Goal: Obtain resource: Download file/media

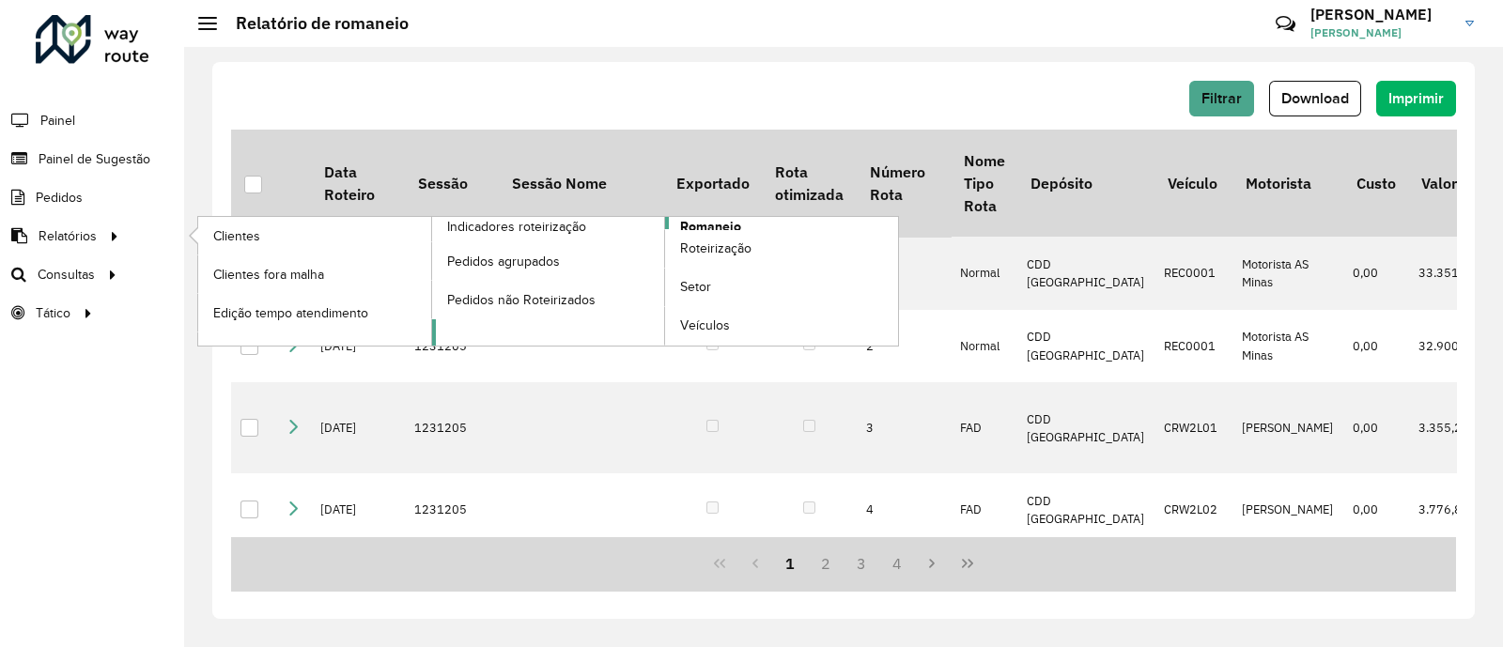
click at [692, 219] on span "Romaneio" at bounding box center [710, 227] width 61 height 20
click at [113, 237] on icon at bounding box center [115, 235] width 16 height 28
click at [706, 225] on span "Romaneio" at bounding box center [710, 227] width 61 height 20
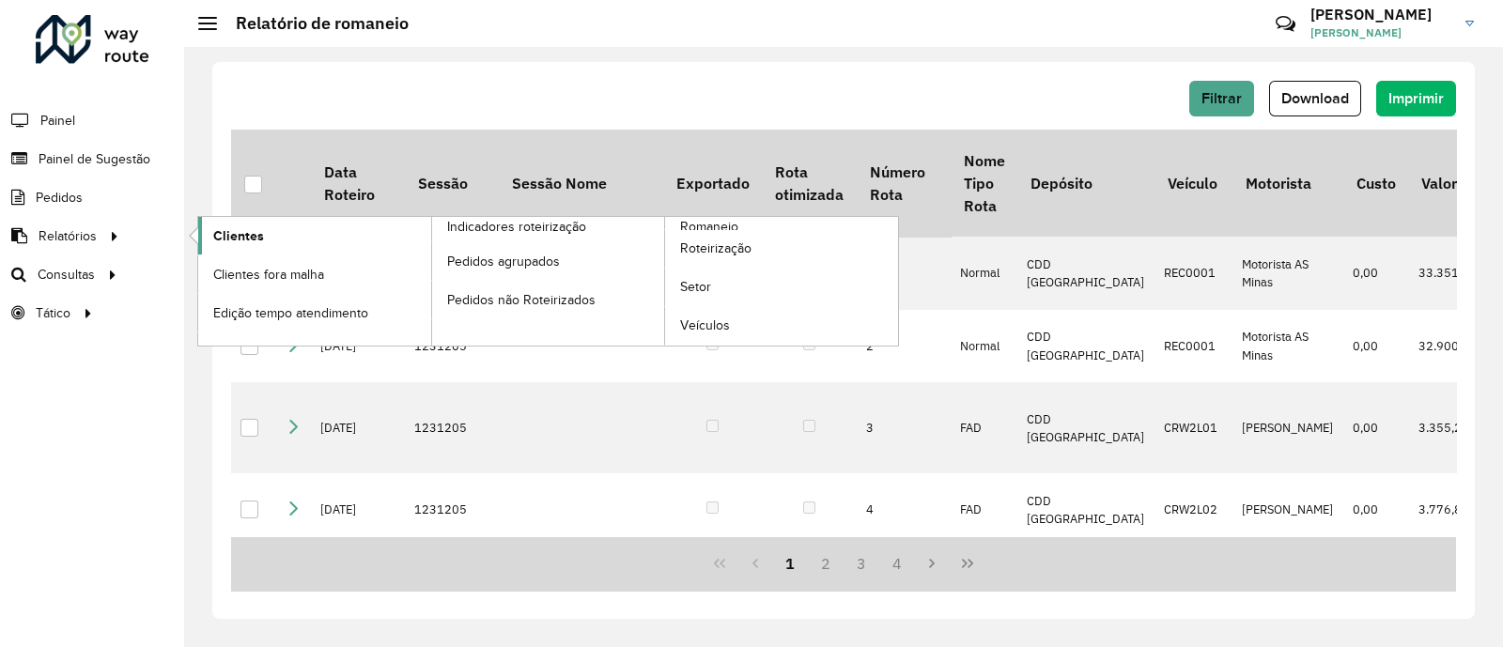
click at [288, 243] on link "Clientes" at bounding box center [314, 236] width 233 height 38
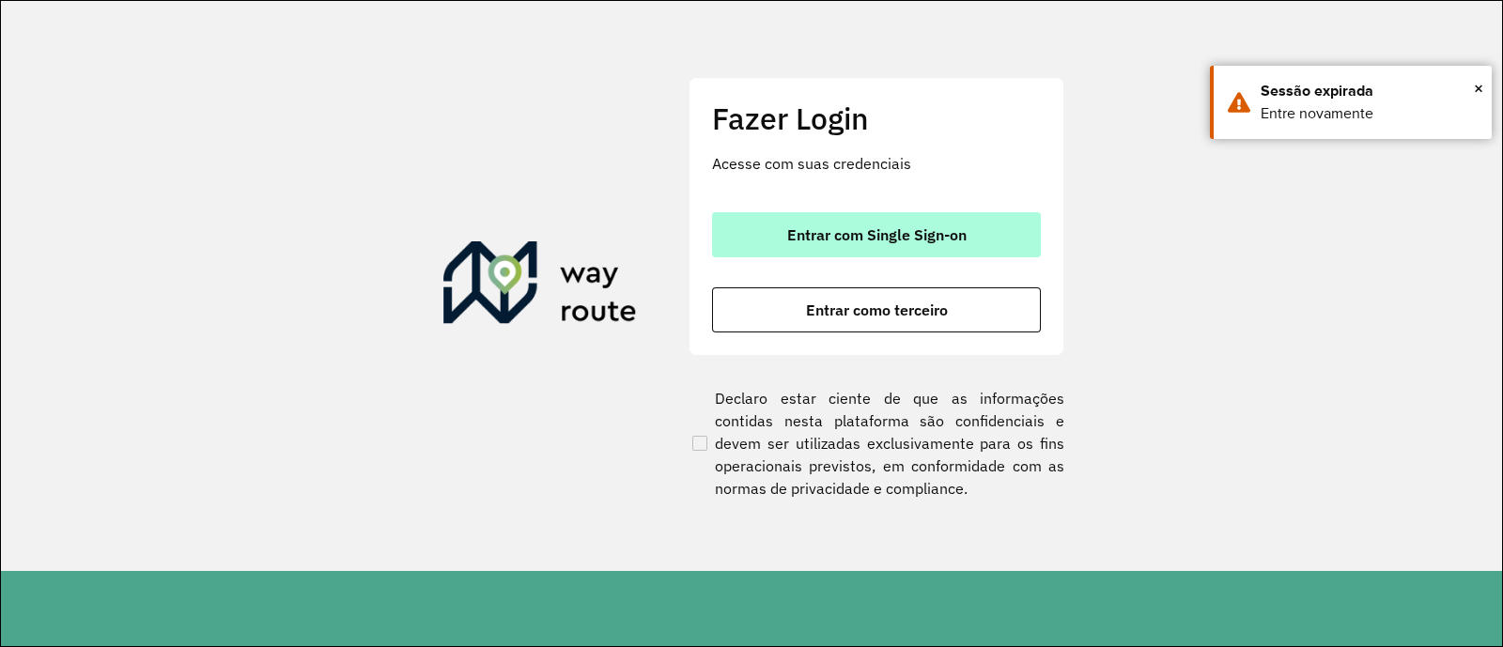
click at [872, 239] on span "Entrar com Single Sign-on" at bounding box center [876, 234] width 179 height 15
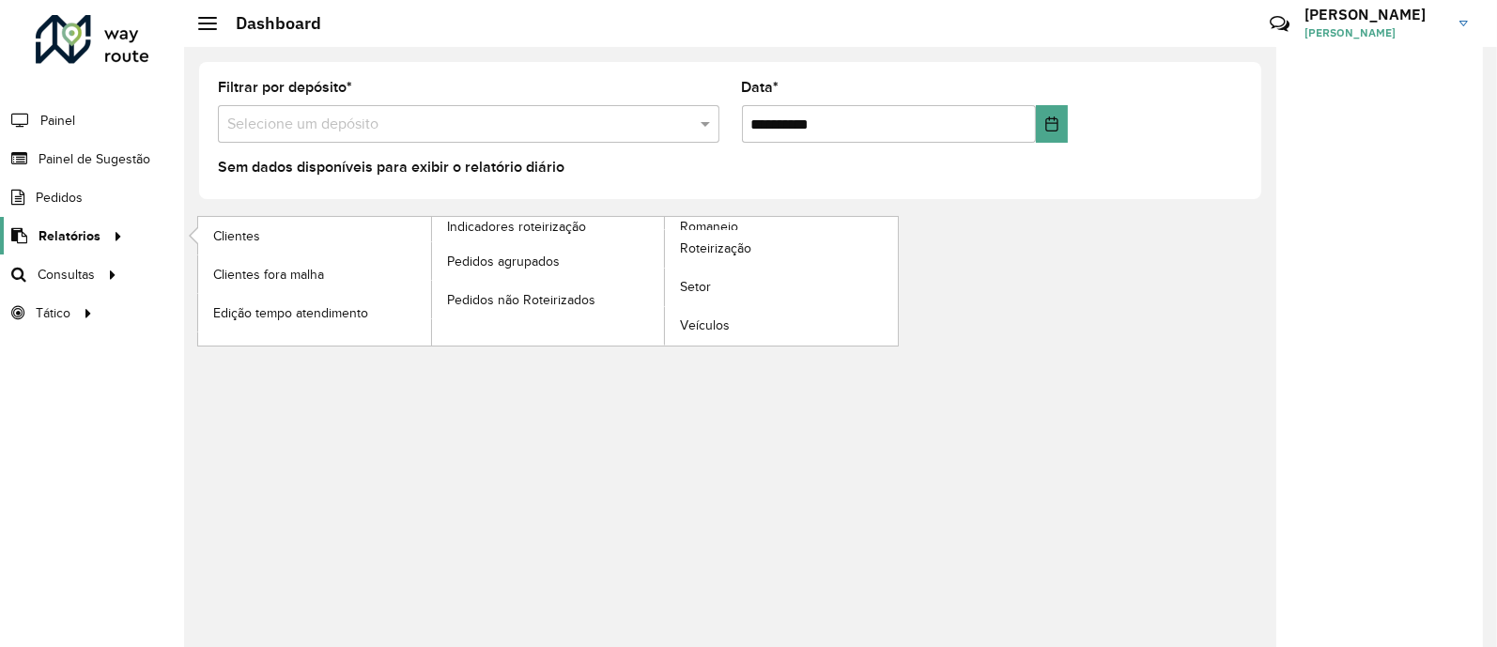
click at [113, 225] on icon at bounding box center [115, 235] width 16 height 28
click at [112, 237] on icon at bounding box center [115, 235] width 16 height 28
click at [728, 222] on span "Romaneio" at bounding box center [710, 227] width 61 height 20
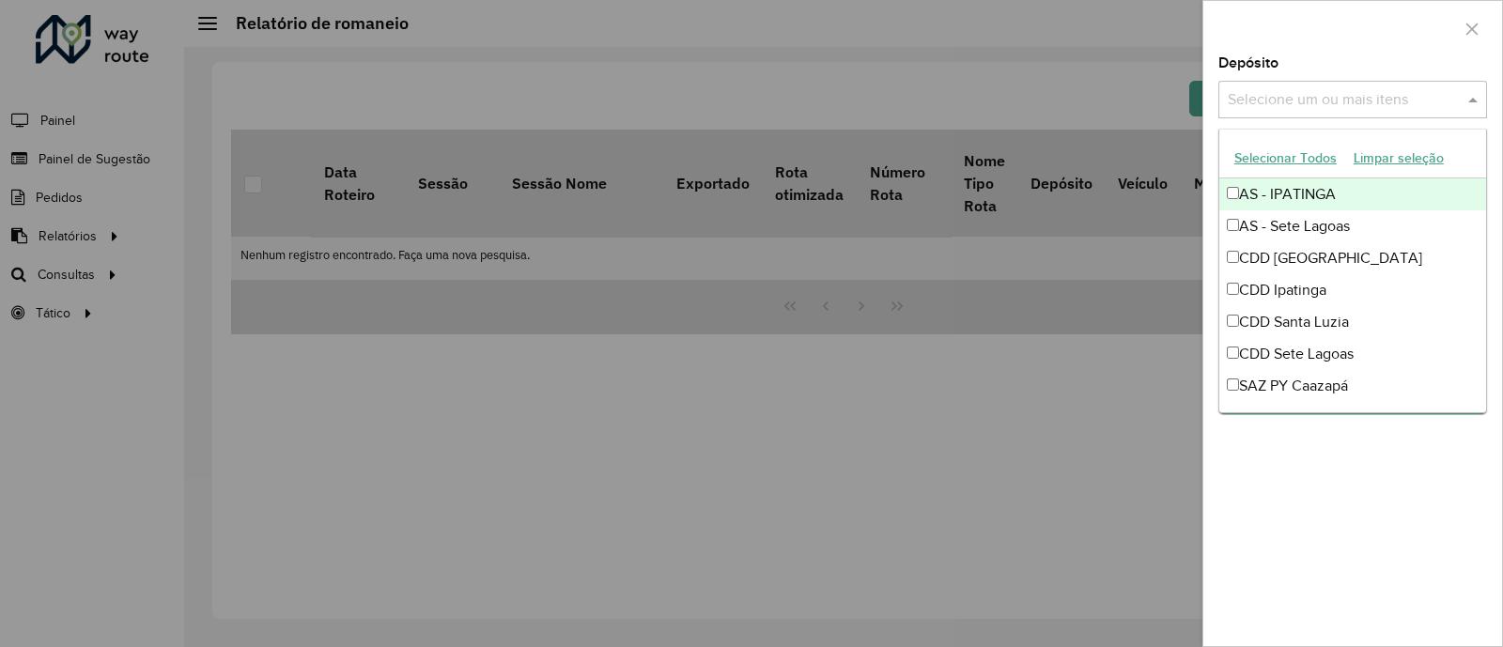
click at [1416, 98] on input "text" at bounding box center [1343, 100] width 240 height 23
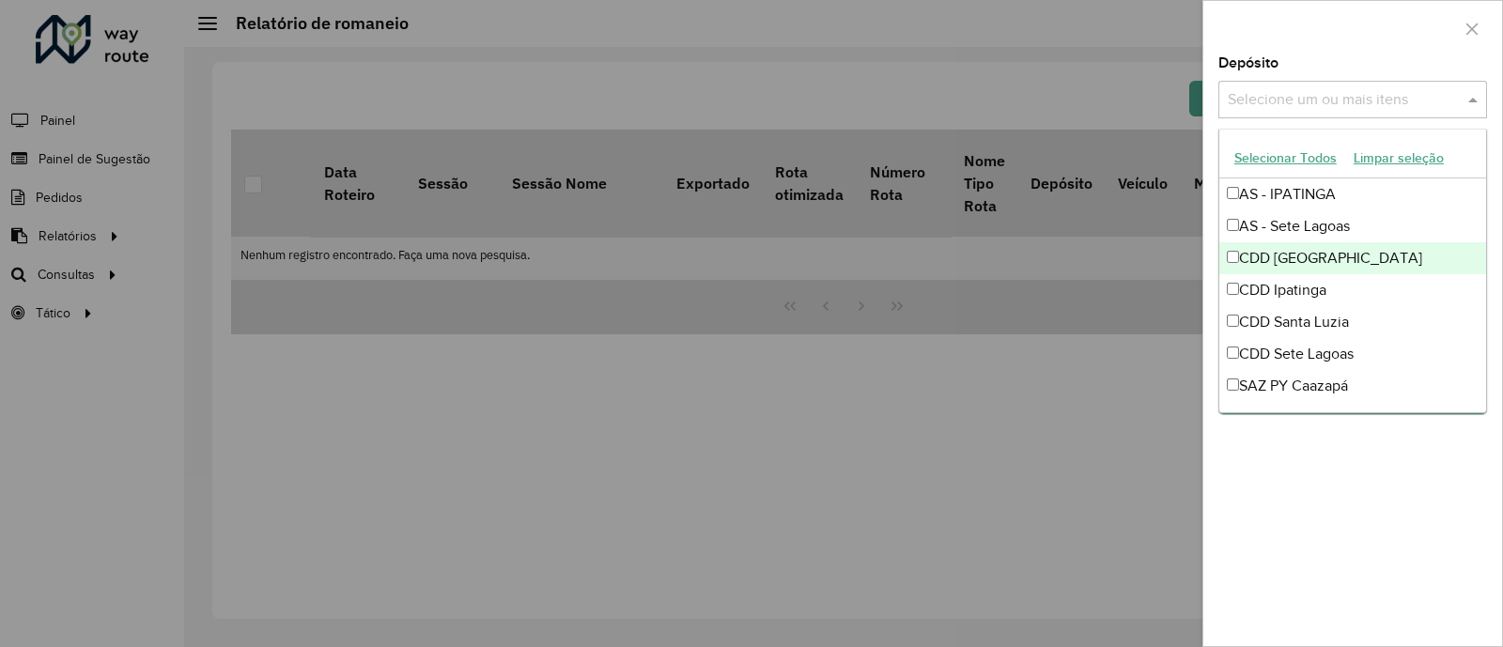
click at [1319, 250] on div "CDD [GEOGRAPHIC_DATA]" at bounding box center [1352, 258] width 267 height 32
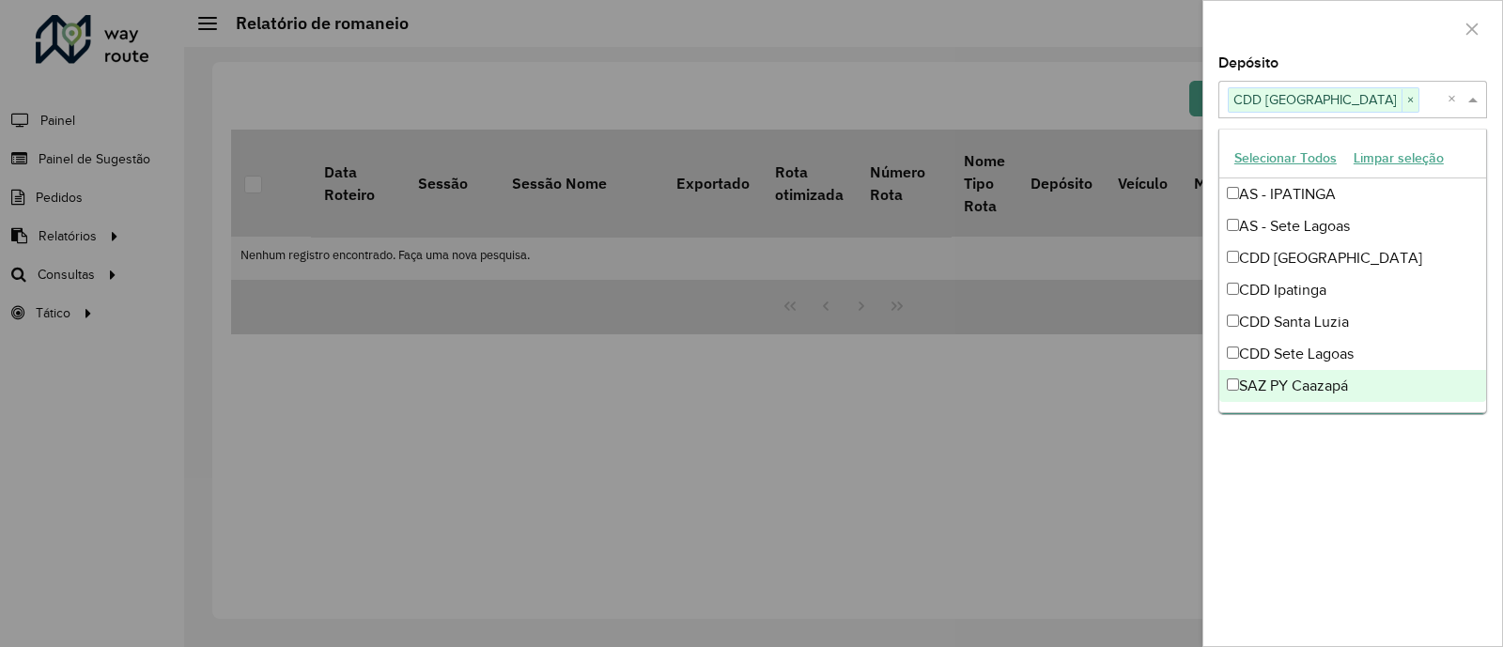
click at [1379, 476] on div "**********" at bounding box center [1352, 351] width 299 height 590
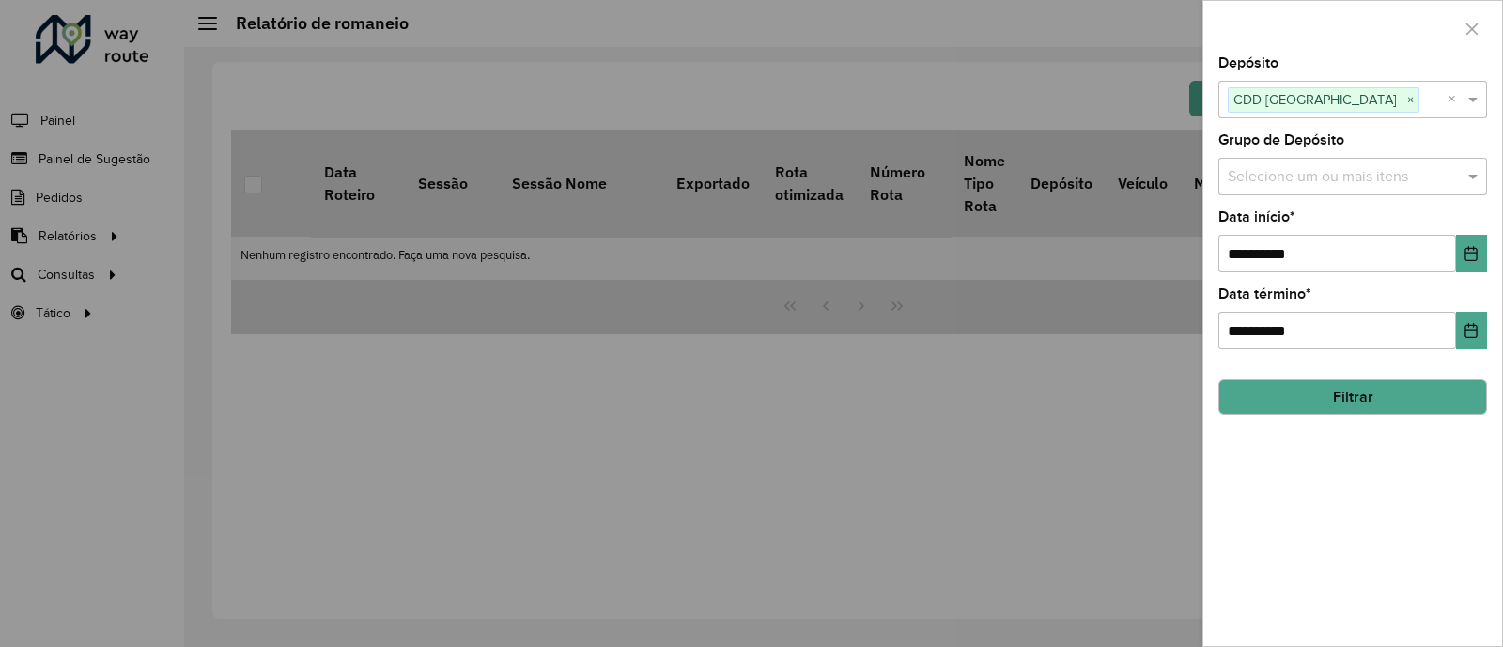
click at [1369, 387] on button "Filtrar" at bounding box center [1352, 398] width 269 height 36
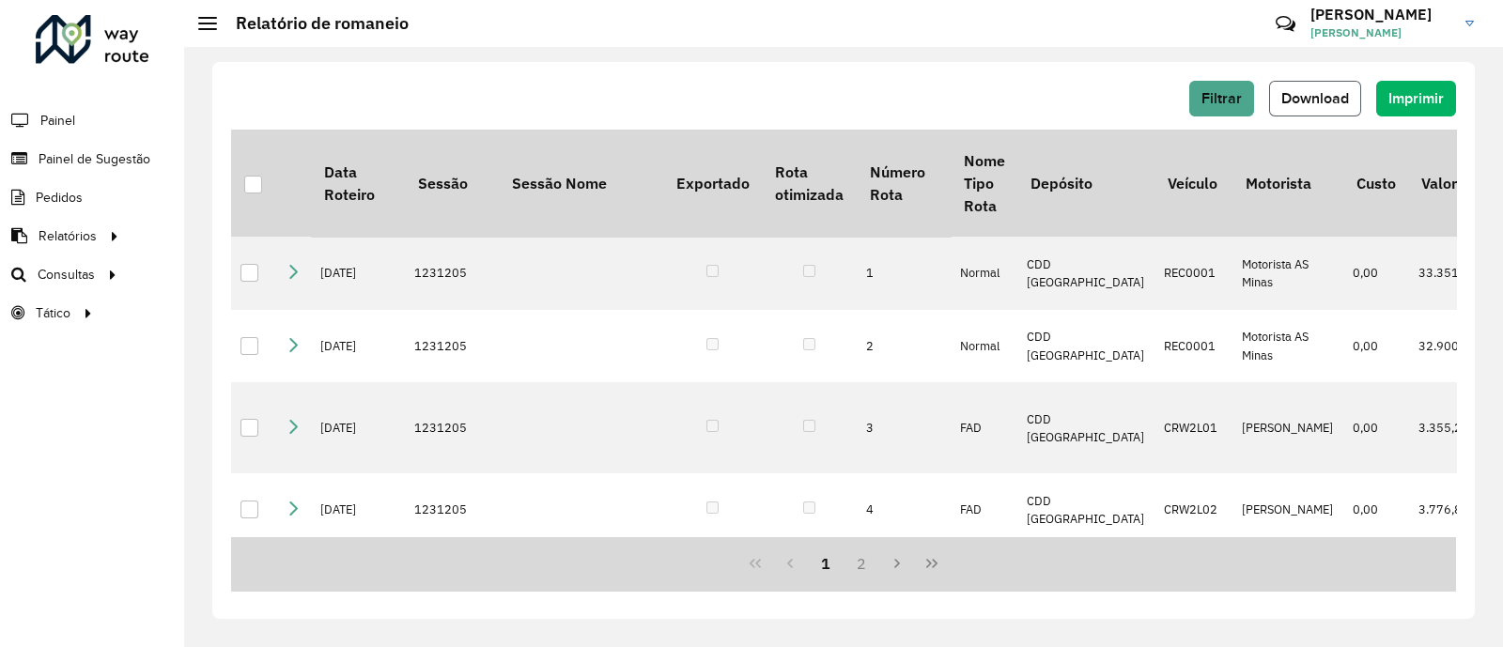
click at [1330, 95] on span "Download" at bounding box center [1315, 98] width 68 height 16
